Goal: Information Seeking & Learning: Learn about a topic

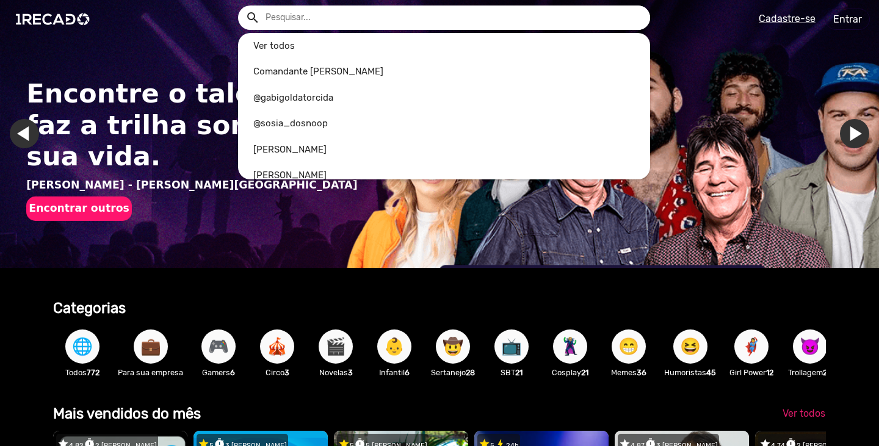
click at [325, 19] on input "text" at bounding box center [453, 17] width 394 height 24
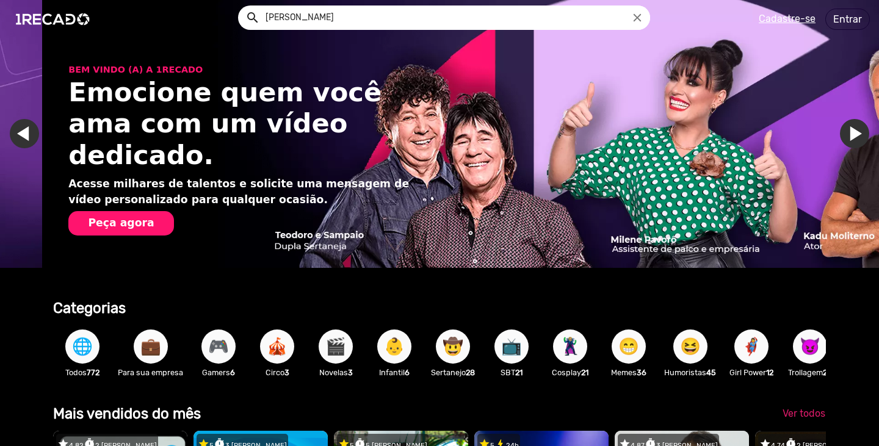
scroll to position [0, 1740]
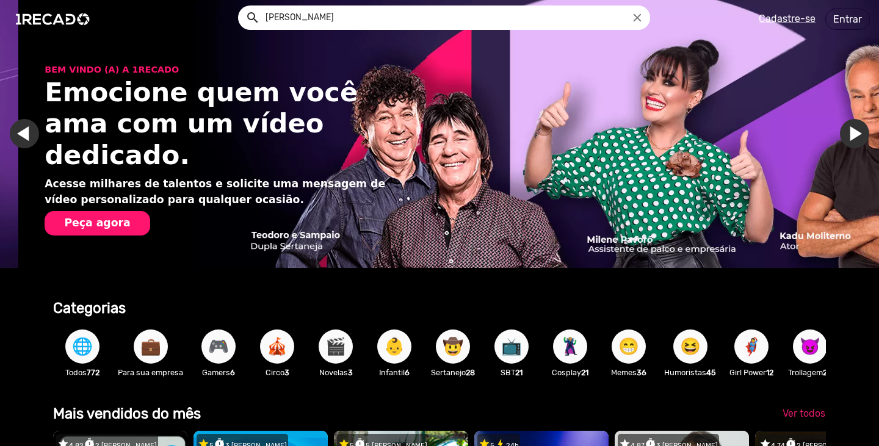
type input "[PERSON_NAME]"
click at [241, 6] on button "search" at bounding box center [251, 16] width 21 height 21
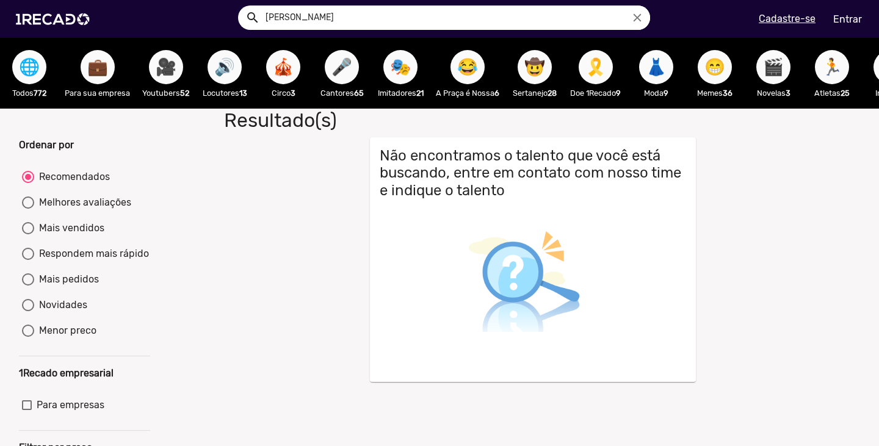
click at [170, 69] on span "🎥" at bounding box center [166, 67] width 21 height 34
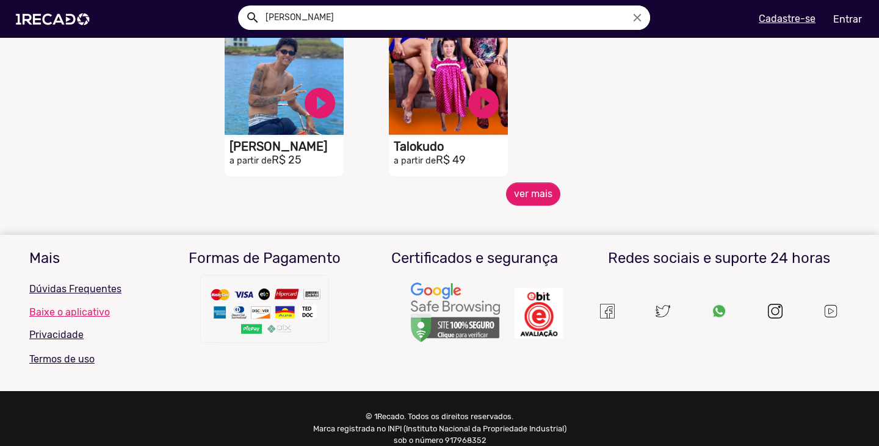
scroll to position [610, 0]
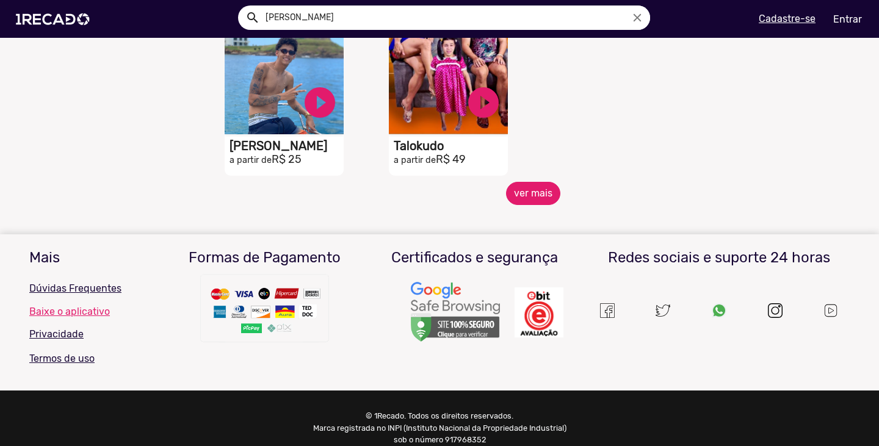
click at [510, 195] on button "ver mais" at bounding box center [533, 193] width 54 height 23
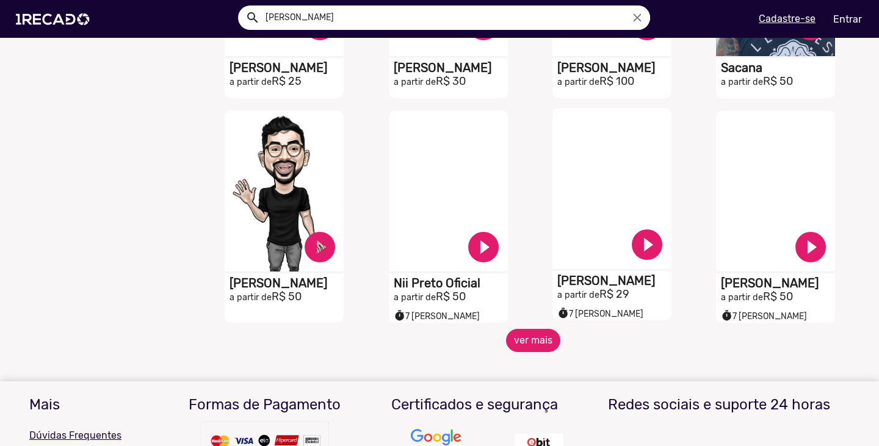
scroll to position [1038, 0]
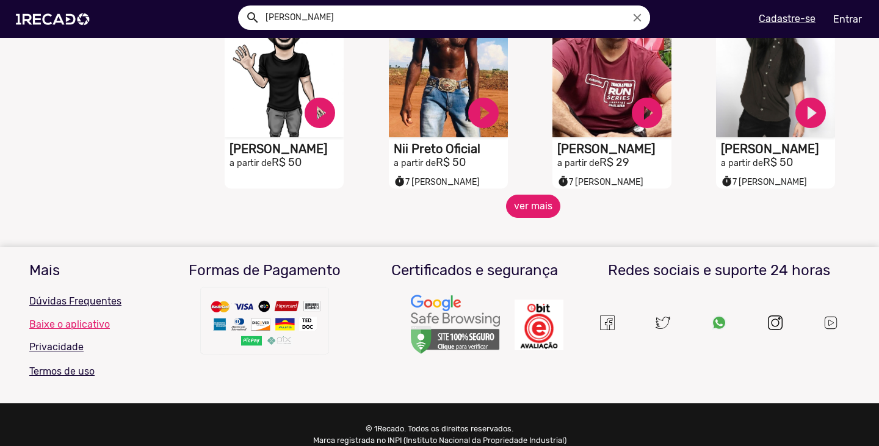
click at [512, 218] on button "ver mais" at bounding box center [533, 206] width 54 height 23
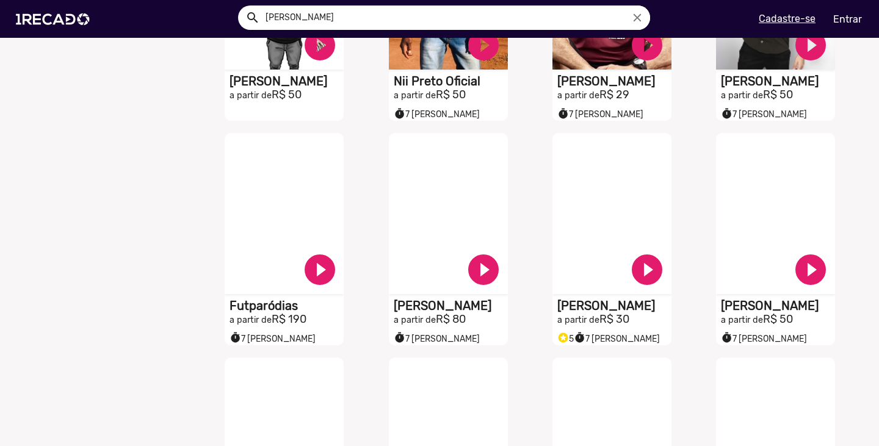
scroll to position [0, 0]
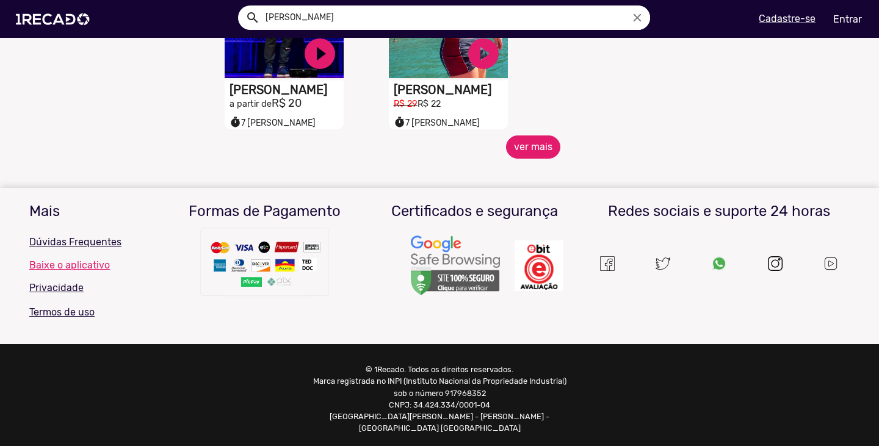
click at [512, 151] on button "ver mais" at bounding box center [533, 147] width 54 height 23
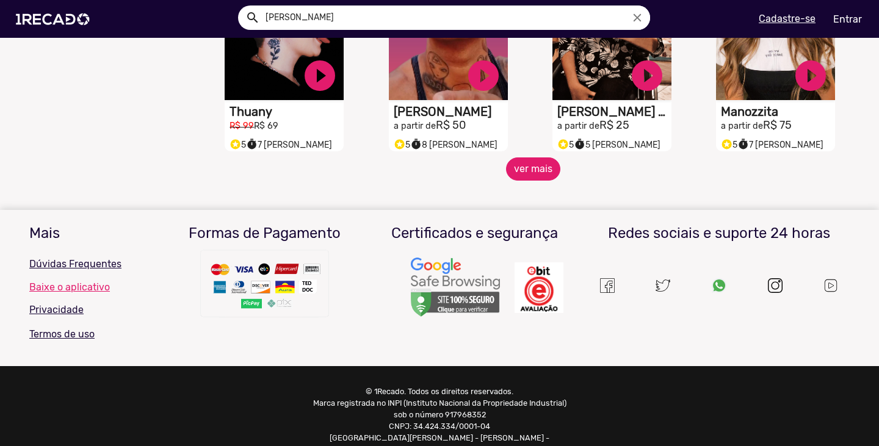
click at [515, 177] on button "ver mais" at bounding box center [533, 168] width 54 height 23
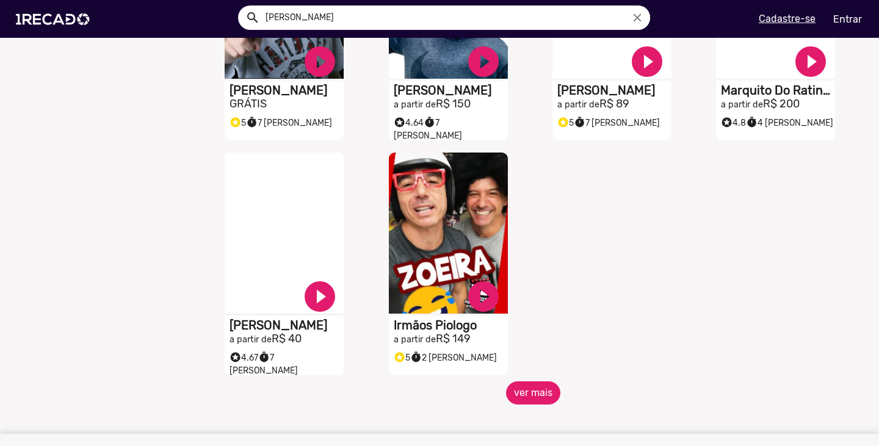
scroll to position [2686, 0]
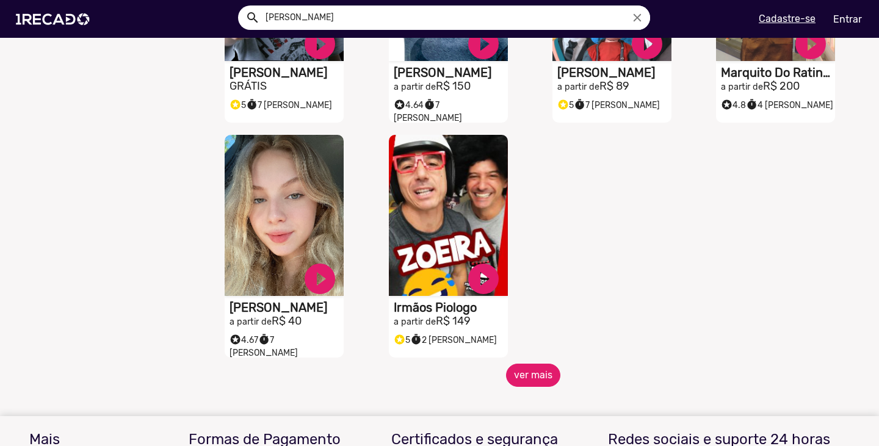
click at [516, 364] on button "ver mais" at bounding box center [533, 375] width 54 height 23
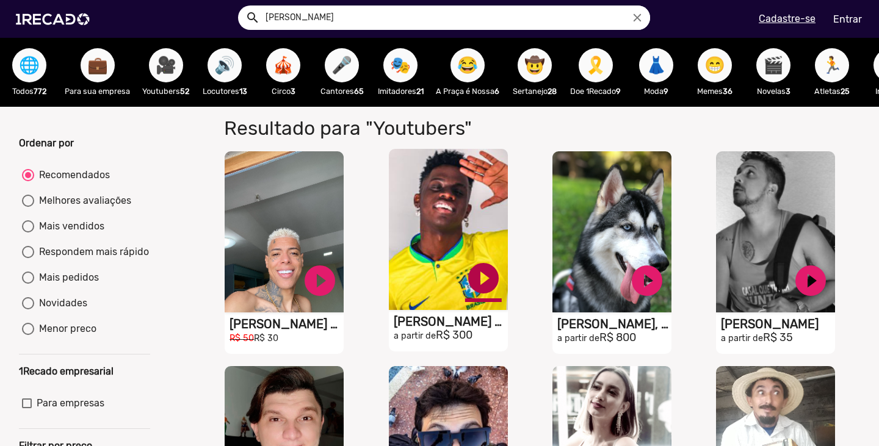
scroll to position [0, 0]
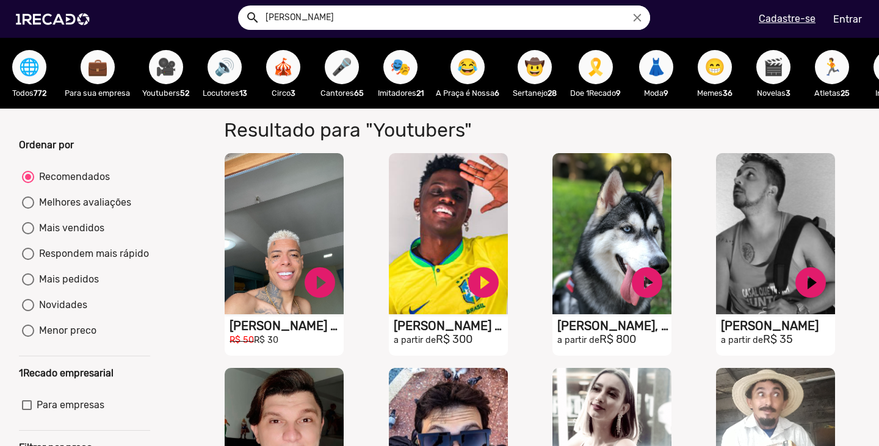
click at [344, 64] on span "🎤" at bounding box center [341, 67] width 21 height 34
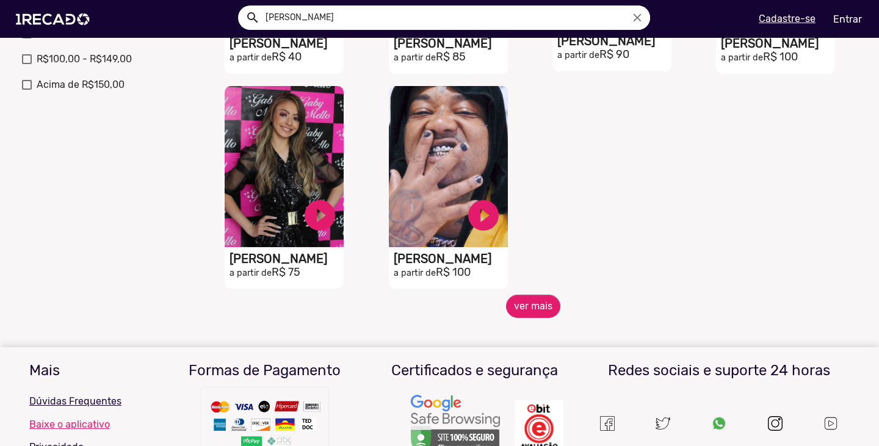
scroll to position [610, 0]
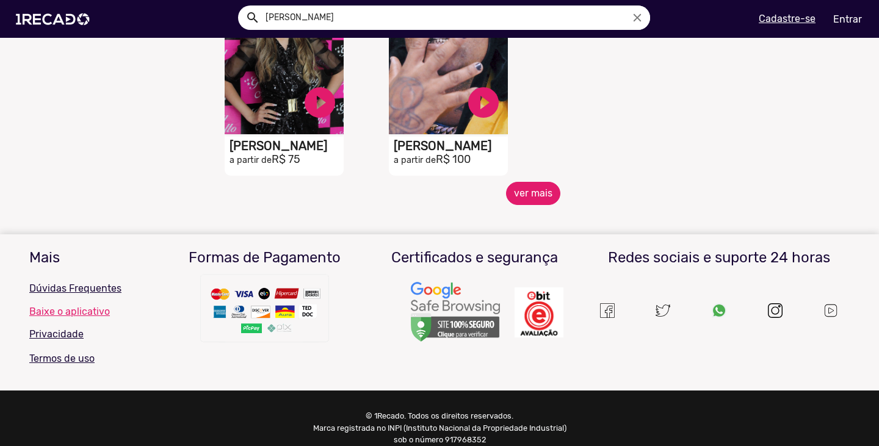
click at [521, 200] on button "ver mais" at bounding box center [533, 193] width 54 height 23
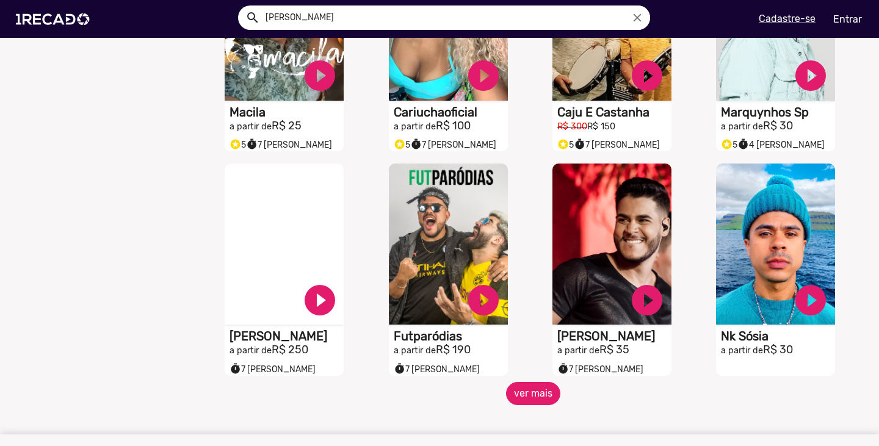
scroll to position [916, 0]
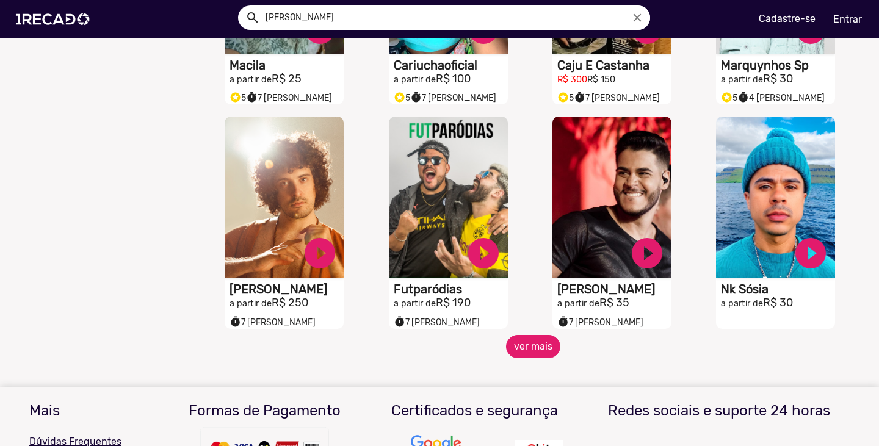
click at [511, 349] on button "ver mais" at bounding box center [533, 346] width 54 height 23
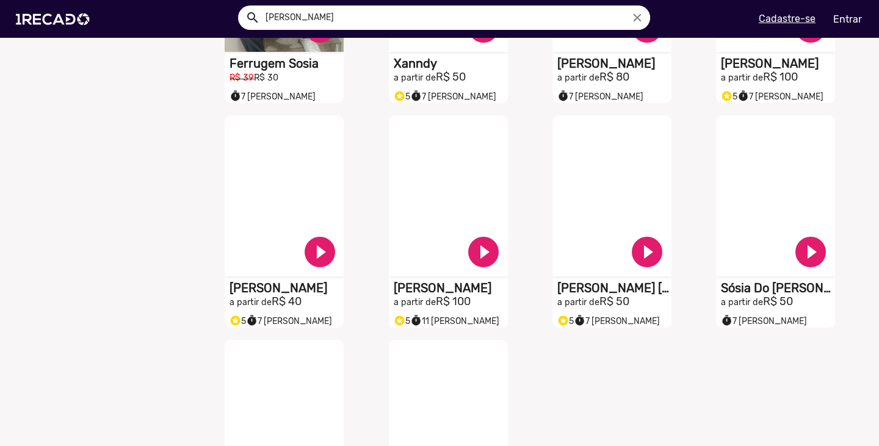
scroll to position [1172, 0]
